Goal: Transaction & Acquisition: Book appointment/travel/reservation

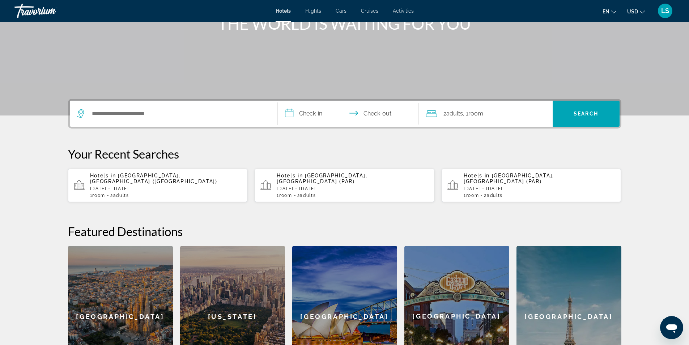
scroll to position [109, 0]
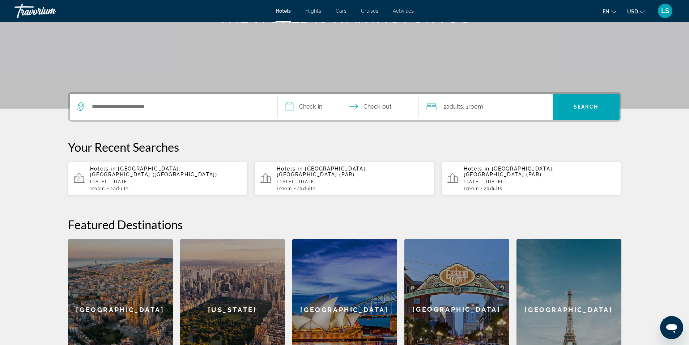
click at [114, 171] on span "Hotels in" at bounding box center [103, 169] width 26 height 6
